Goal: Submit feedback/report problem: Submit feedback/report problem

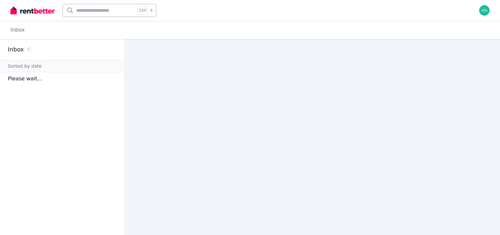
click at [28, 51] on icon at bounding box center [30, 49] width 4 height 4
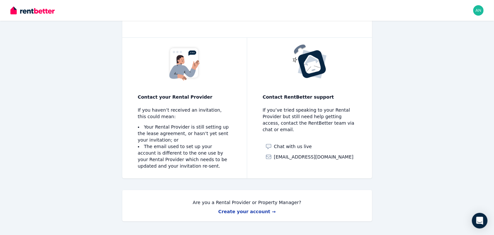
scroll to position [44, 0]
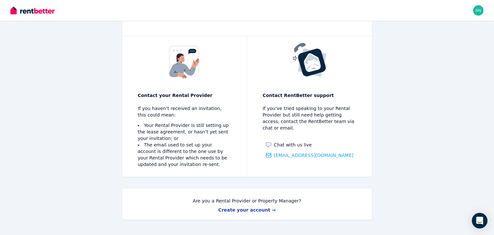
click at [311, 152] on span "info@rentbetter.com.au" at bounding box center [314, 155] width 80 height 7
drag, startPoint x: 351, startPoint y: 143, endPoint x: 288, endPoint y: 144, distance: 62.8
click at [288, 144] on div "Contact RentBetter support If you’ve tried speaking to your Rental Provider but…" at bounding box center [309, 106] width 125 height 141
copy span "info@rentbetter.com.au"
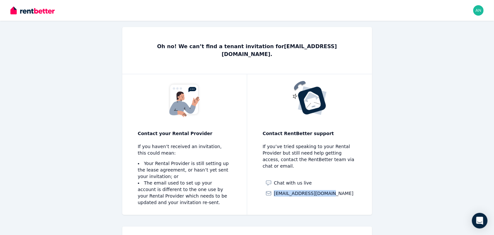
scroll to position [0, 0]
